Goal: Task Accomplishment & Management: Use online tool/utility

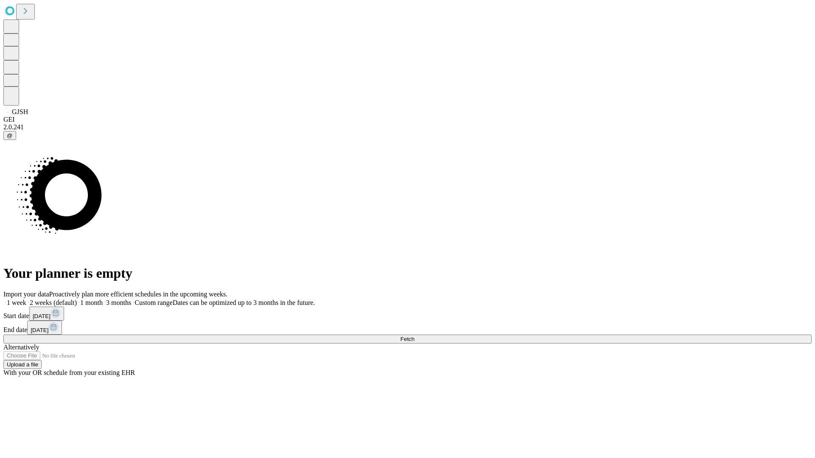
click at [414, 336] on span "Fetch" at bounding box center [407, 339] width 14 height 6
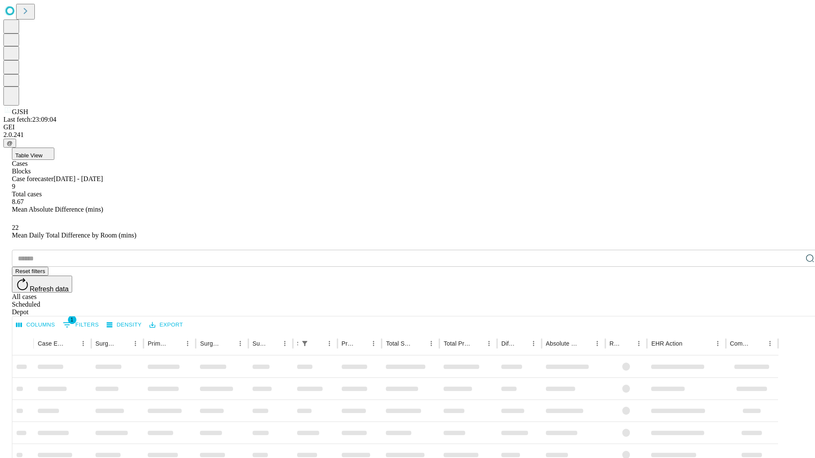
click at [42, 152] on span "Table View" at bounding box center [28, 155] width 27 height 6
